Goal: Information Seeking & Learning: Learn about a topic

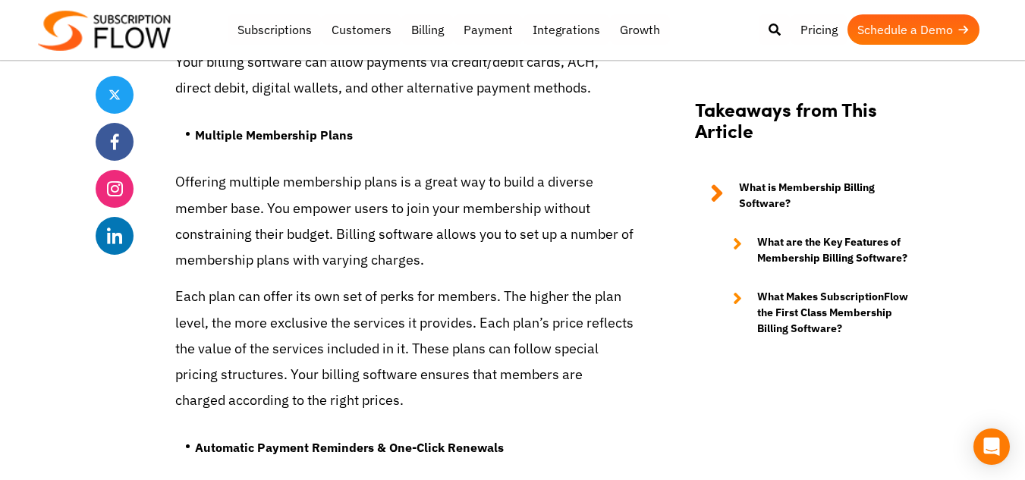
scroll to position [3227, 0]
click at [554, 204] on p "Offering multiple membership plans is a great way to build a diverse member bas…" at bounding box center [404, 222] width 459 height 104
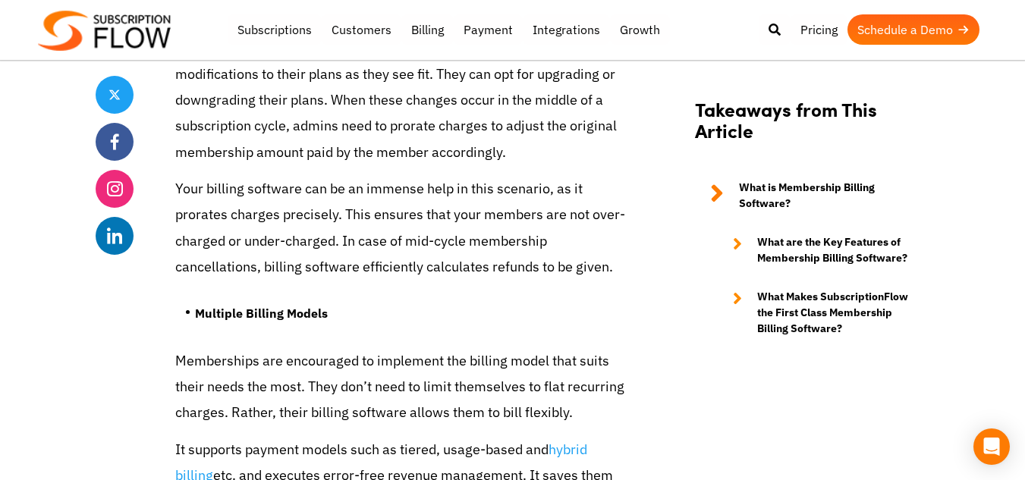
scroll to position [3959, 0]
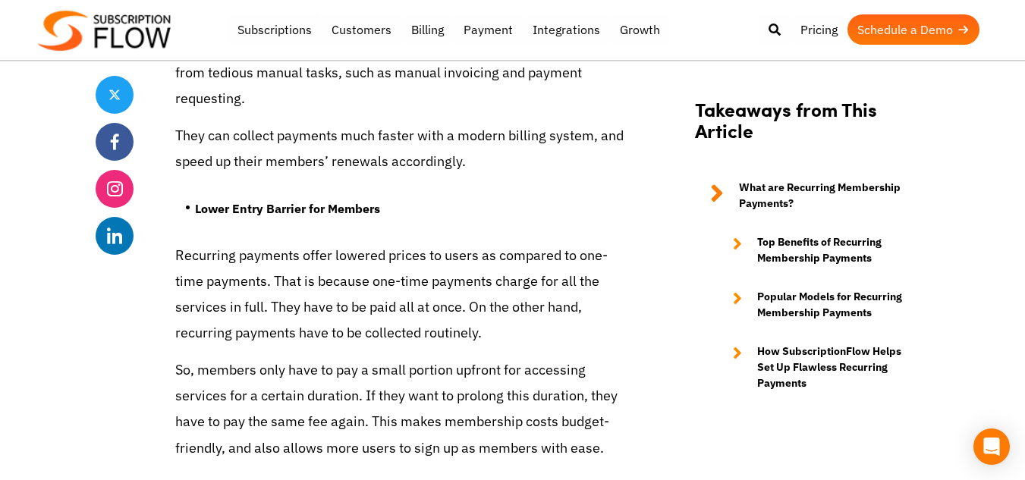
scroll to position [3314, 0]
drag, startPoint x: 382, startPoint y: 156, endPoint x: 197, endPoint y: 158, distance: 184.4
click at [197, 202] on strong "Lower Entry Barrier for Members" at bounding box center [287, 209] width 185 height 15
copy strong "Lower Entry Barrier for Members"
click at [372, 244] on p "Recurring payments offer lowered prices to users as compared to one-time paymen…" at bounding box center [404, 296] width 459 height 104
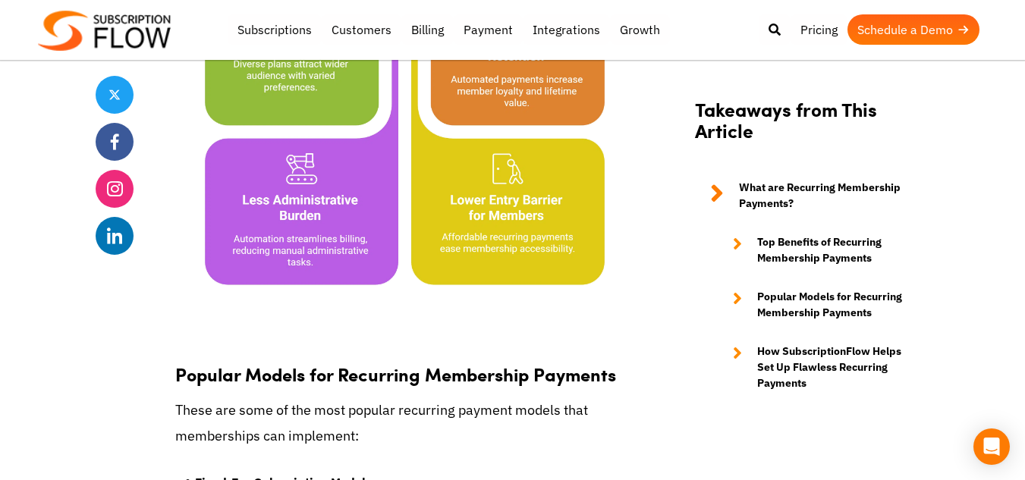
scroll to position [4156, 0]
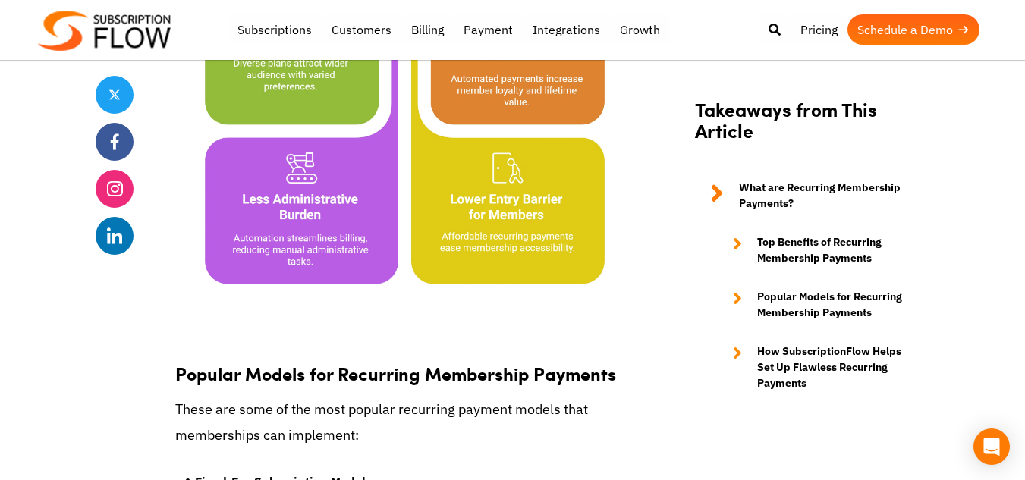
click at [583, 397] on p "These are some of the most popular recurring payment models that memberships ca…" at bounding box center [404, 423] width 459 height 52
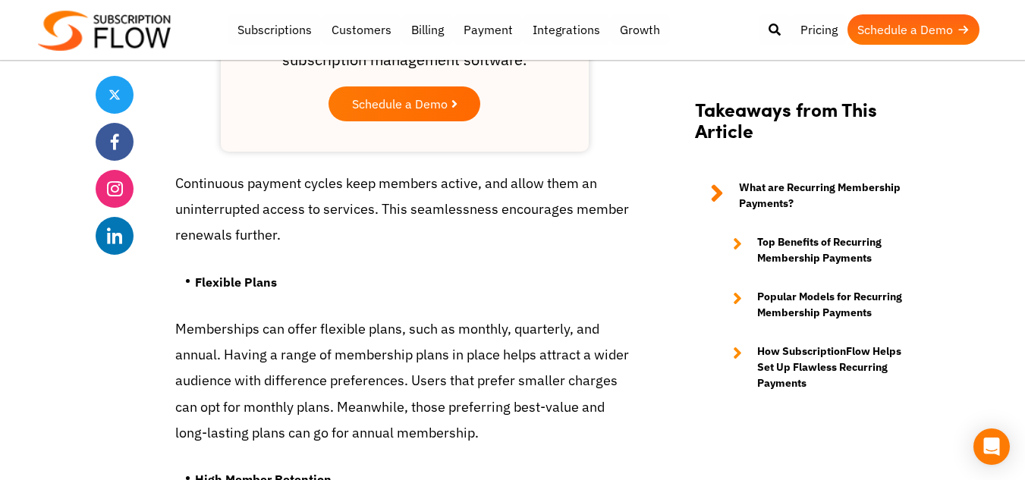
scroll to position [2495, 0]
click at [503, 265] on ul "Flexible Plans" at bounding box center [404, 288] width 459 height 57
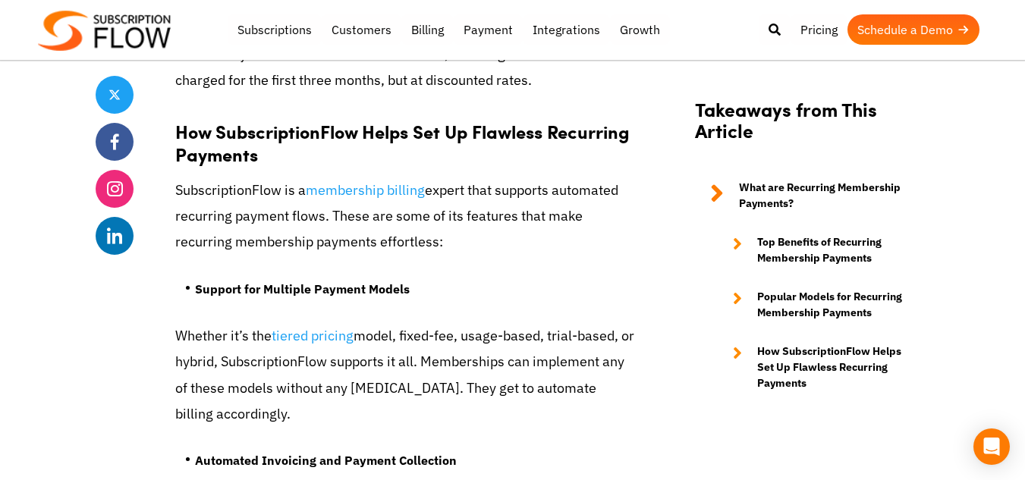
scroll to position [5726, 0]
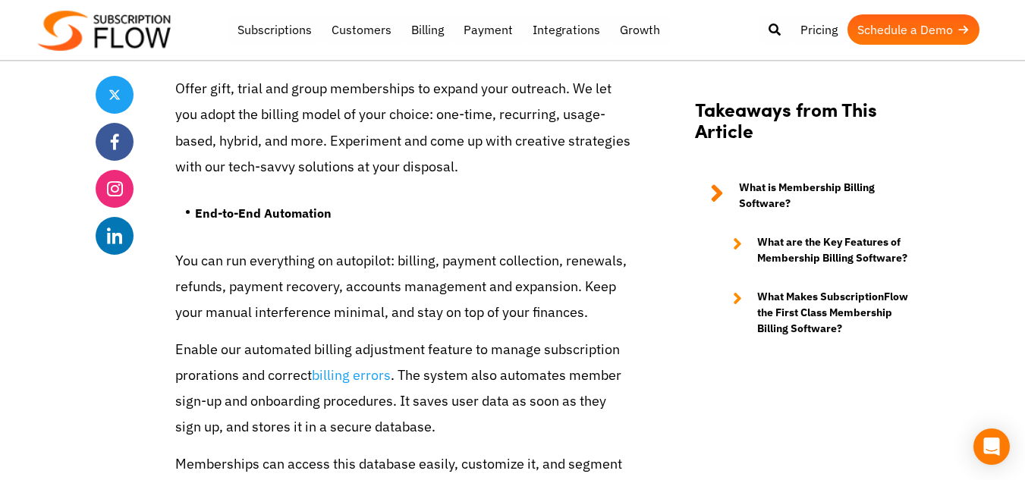
scroll to position [4784, 0]
